Goal: Task Accomplishment & Management: Manage account settings

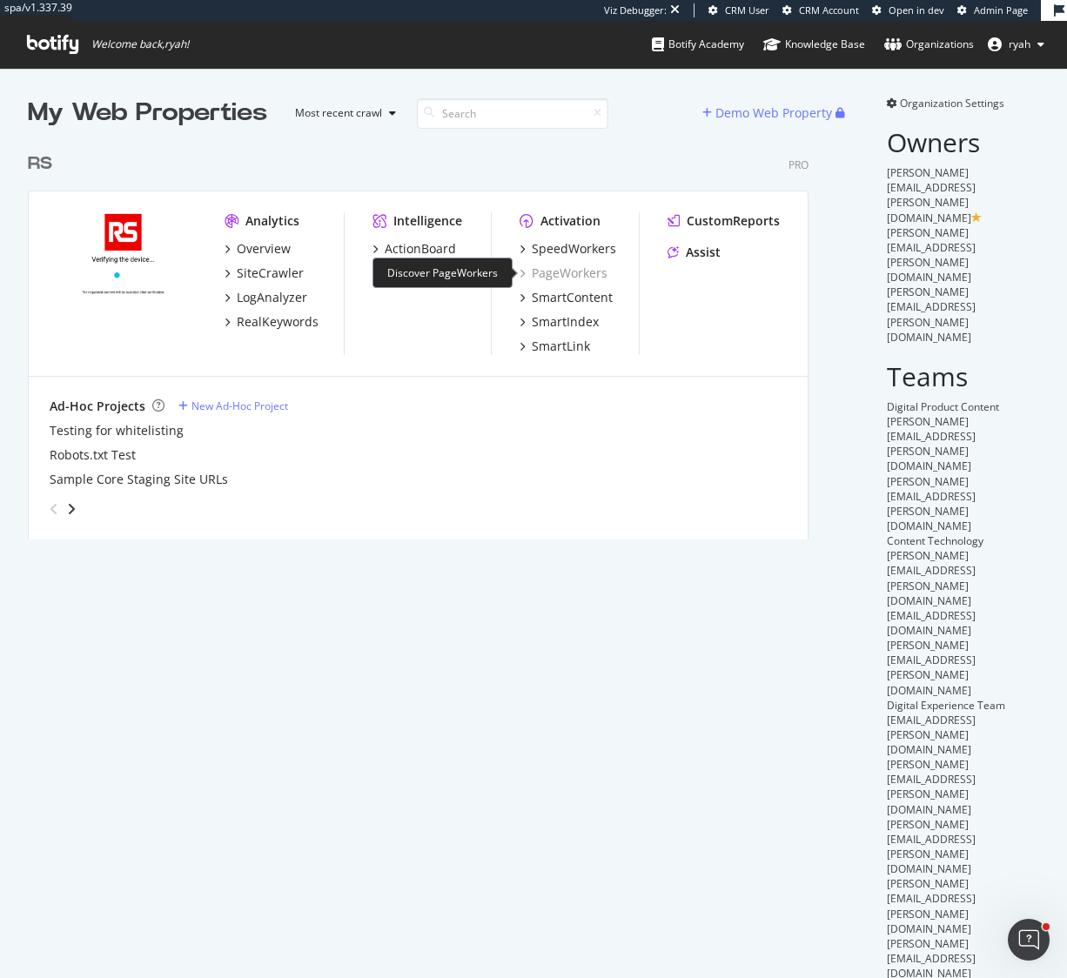
click at [543, 273] on div "PageWorkers" at bounding box center [563, 273] width 88 height 17
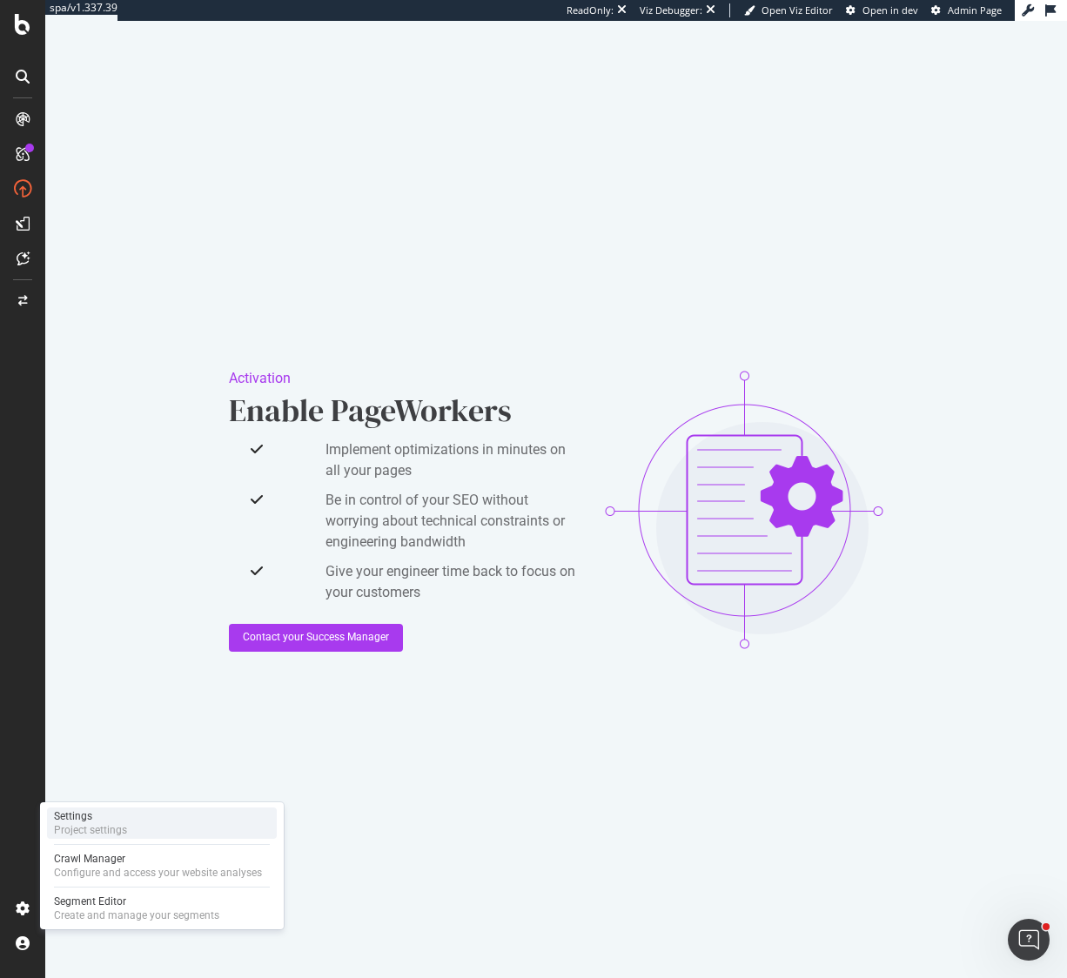
click at [131, 830] on div "Settings Project settings" at bounding box center [162, 822] width 230 height 31
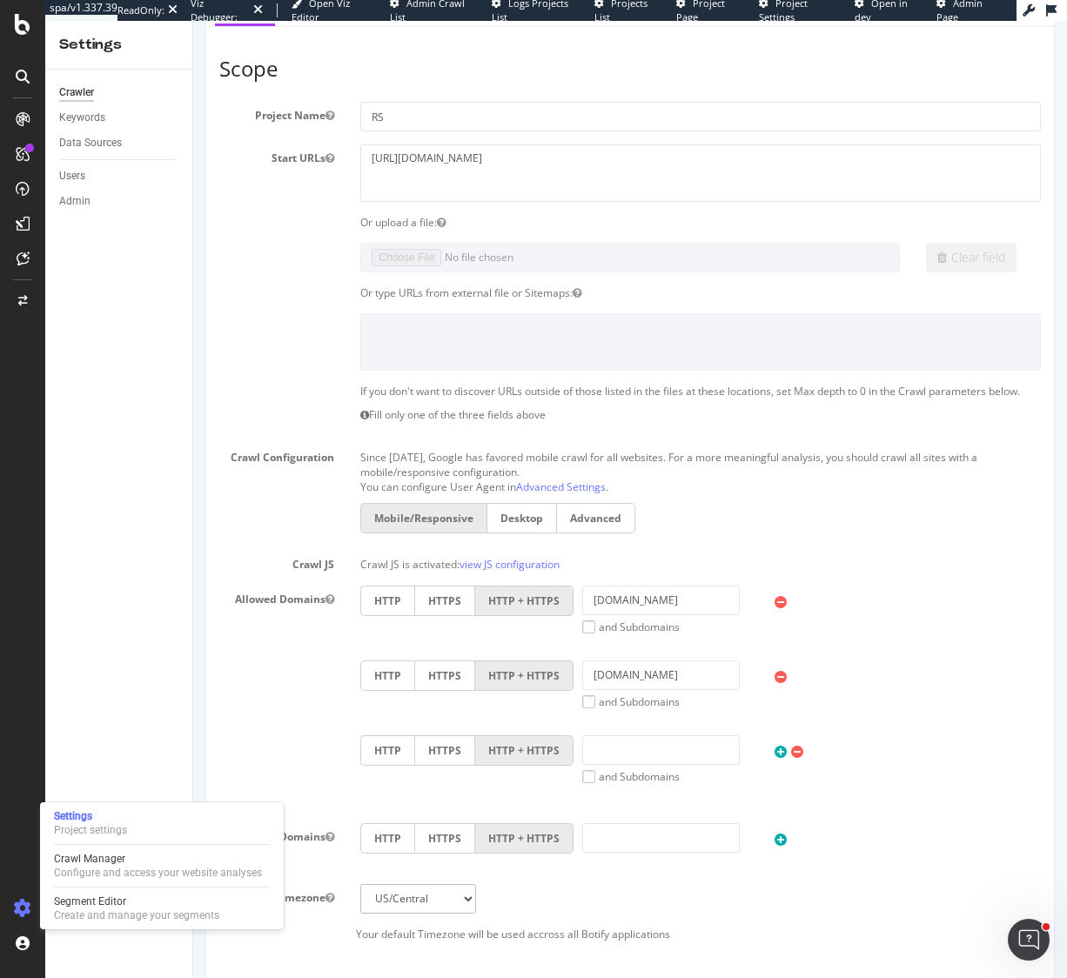
scroll to position [94, 0]
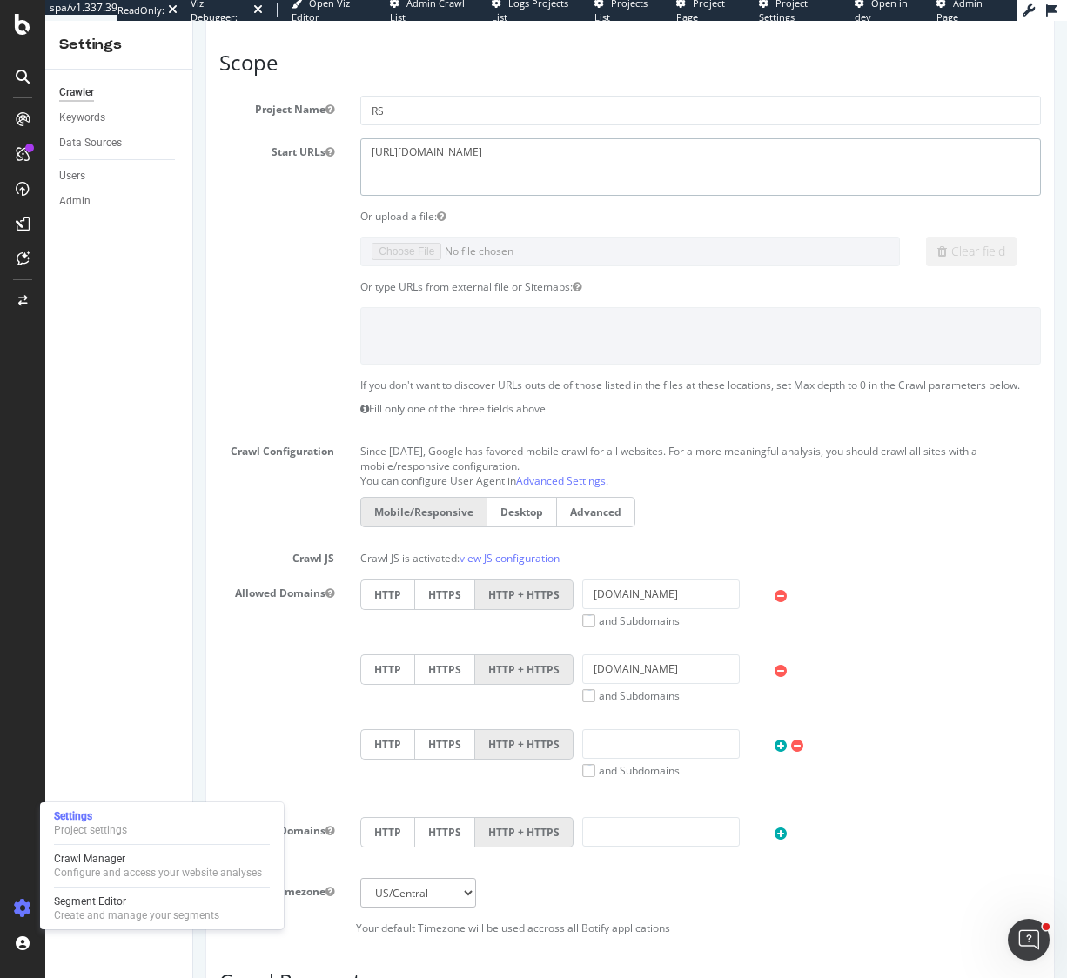
drag, startPoint x: 439, startPoint y: 153, endPoint x: 355, endPoint y: 152, distance: 84.4
click at [355, 152] on div "[URL][DOMAIN_NAME]" at bounding box center [700, 166] width 707 height 57
